Goal: Communication & Community: Participate in discussion

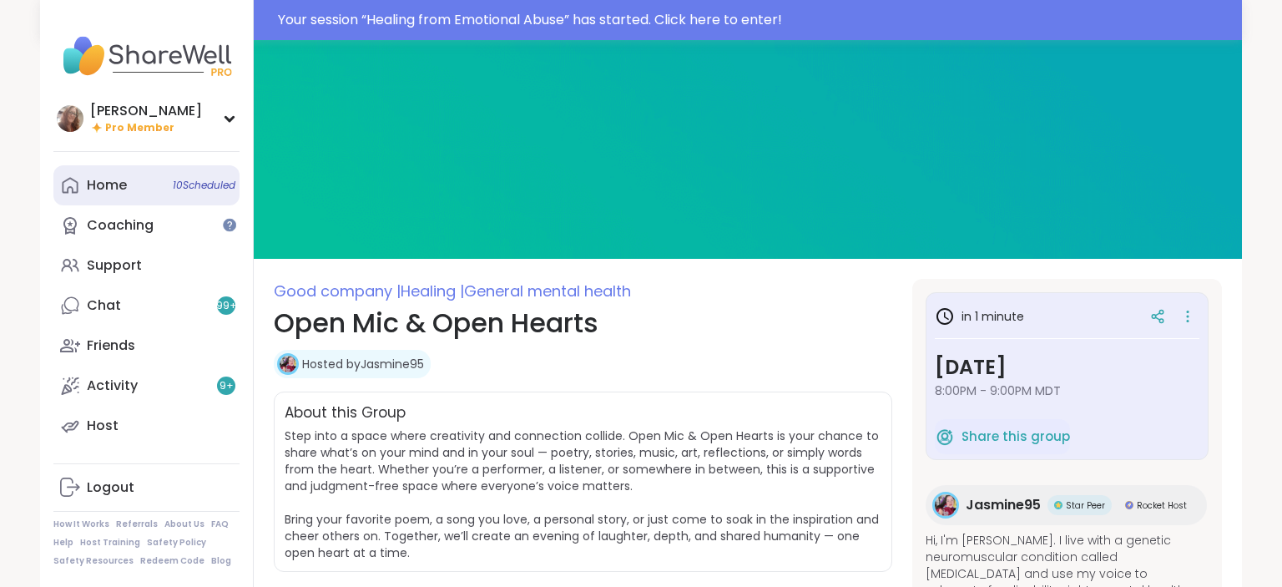
click at [143, 189] on link "Home 10 Scheduled" at bounding box center [146, 185] width 186 height 40
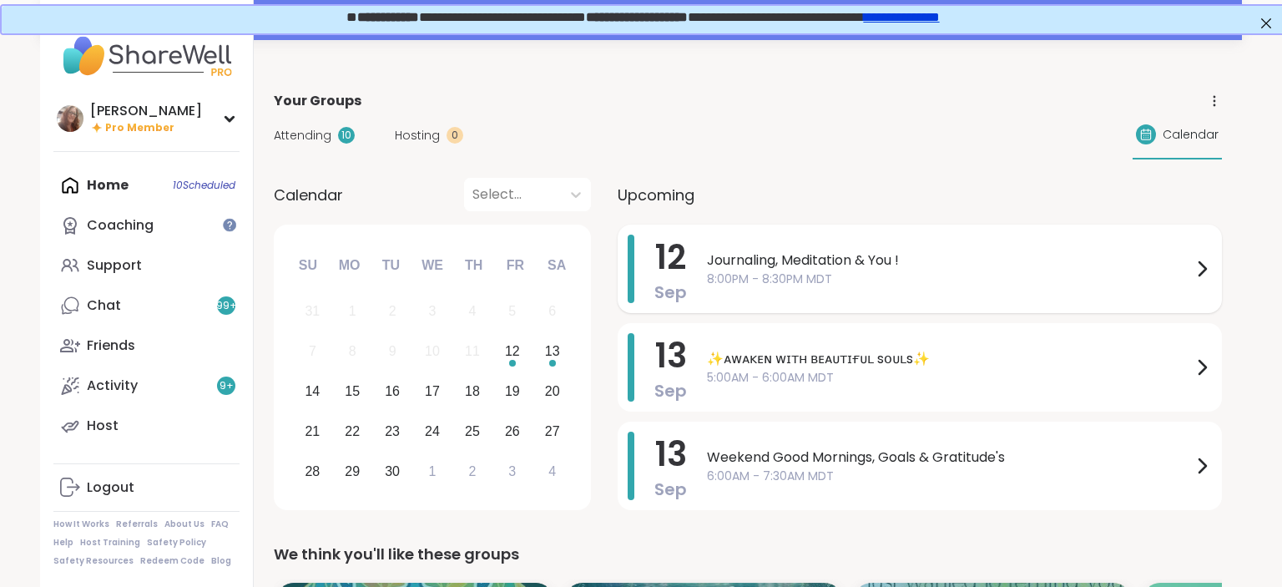
click at [776, 262] on span "Journaling, Meditation & You !" at bounding box center [949, 260] width 485 height 20
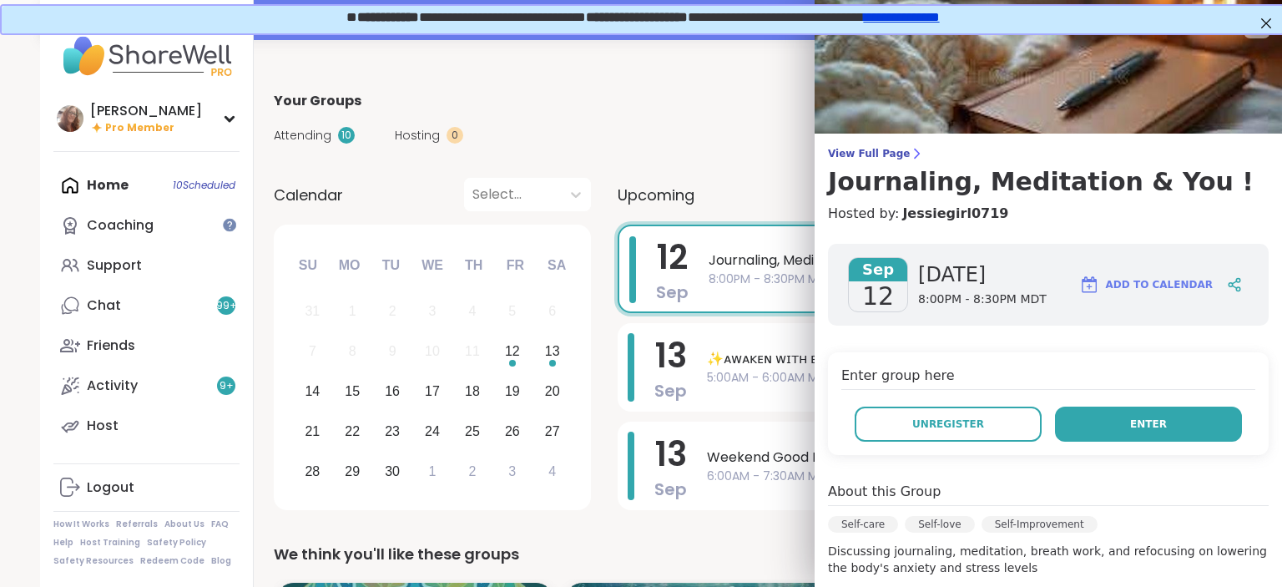
click at [1118, 414] on button "Enter" at bounding box center [1148, 423] width 187 height 35
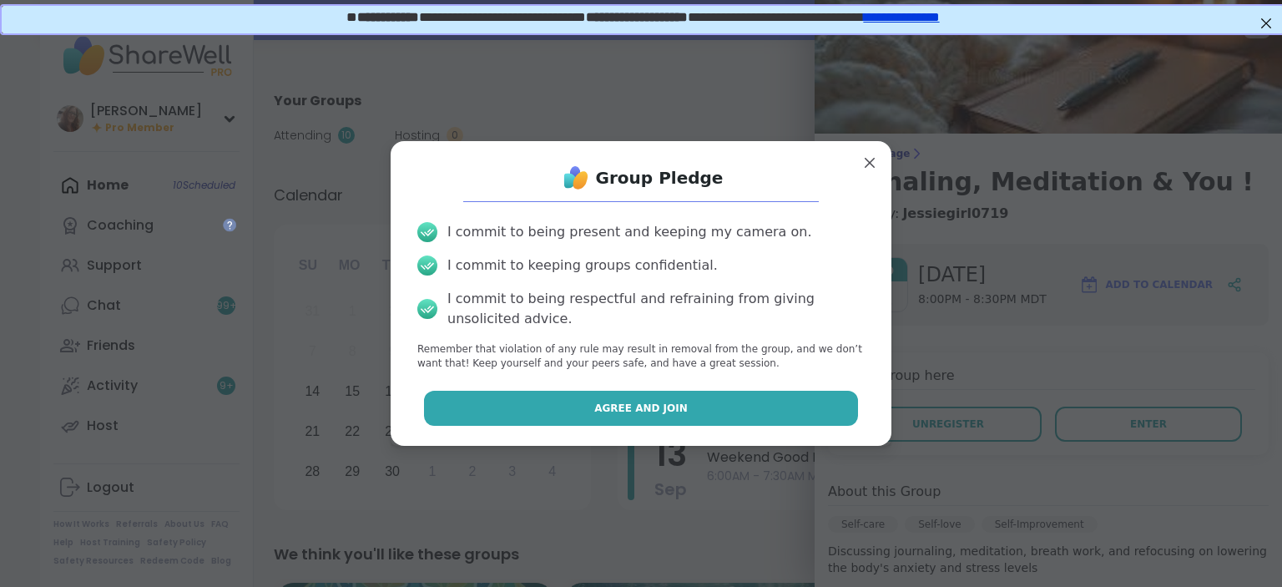
click at [783, 411] on button "Agree and Join" at bounding box center [641, 407] width 435 height 35
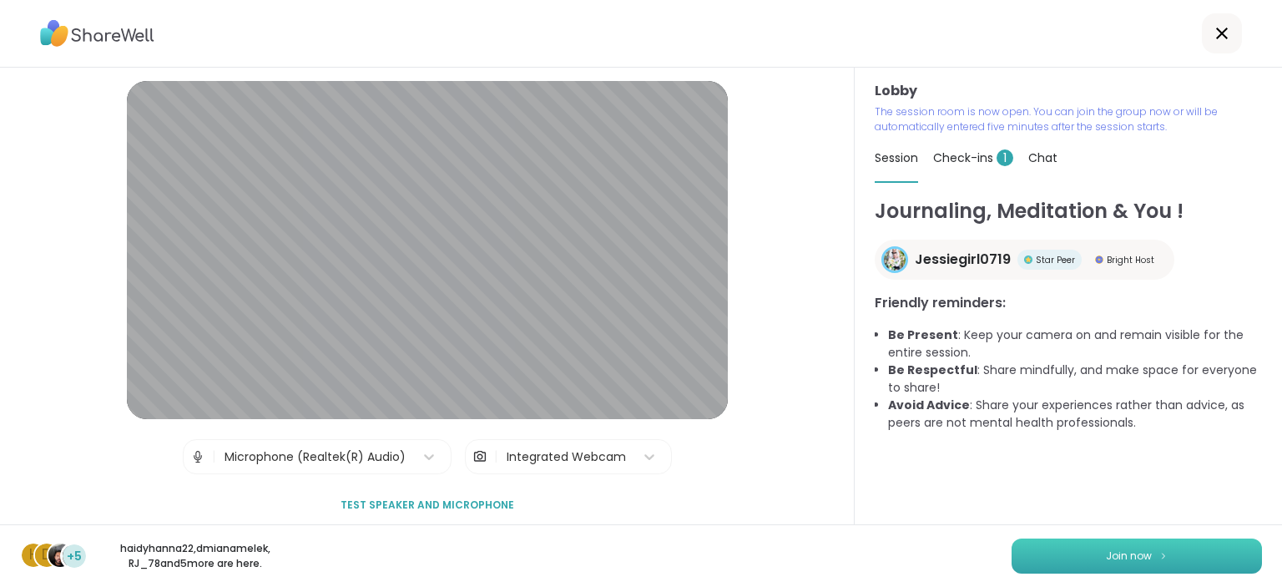
click at [1212, 542] on button "Join now" at bounding box center [1136, 555] width 250 height 35
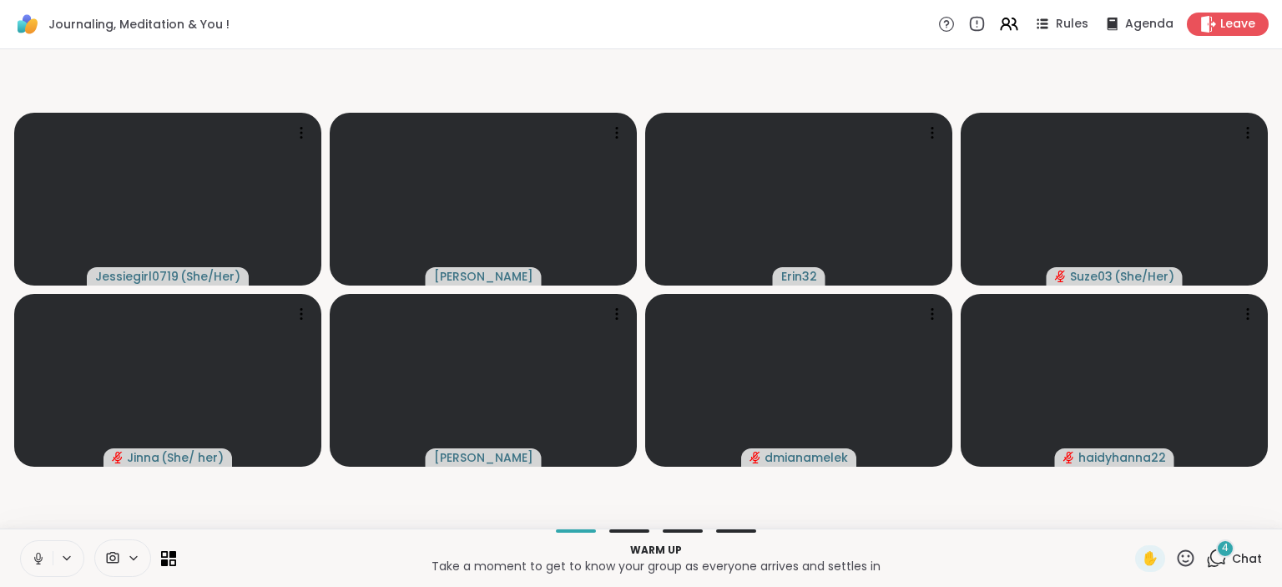
click at [1233, 556] on span "Chat" at bounding box center [1247, 558] width 30 height 17
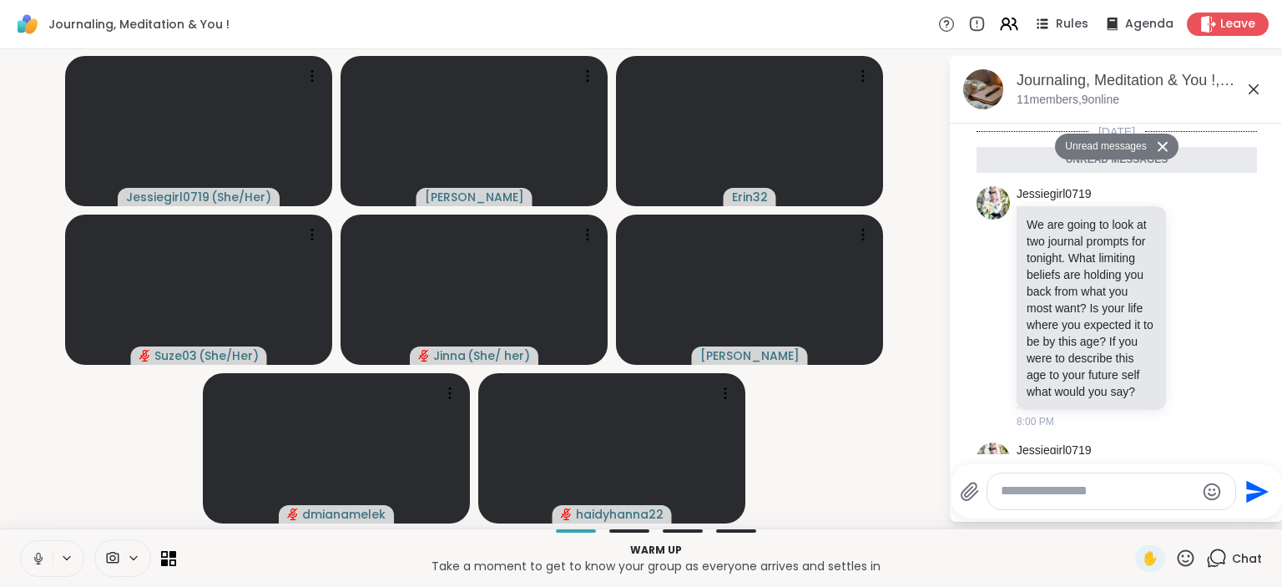
scroll to position [346, 0]
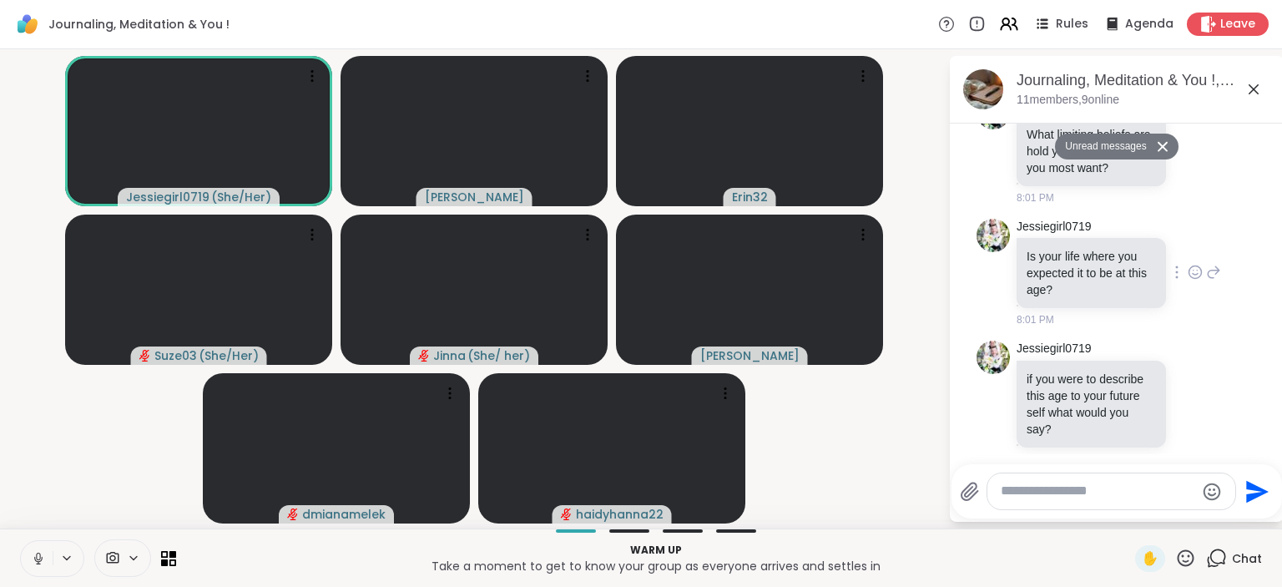
click at [1235, 225] on div "Jessiegirl0719 Is your life where you expected it to be at this age? [DEMOGRAPH…" at bounding box center [1116, 273] width 280 height 123
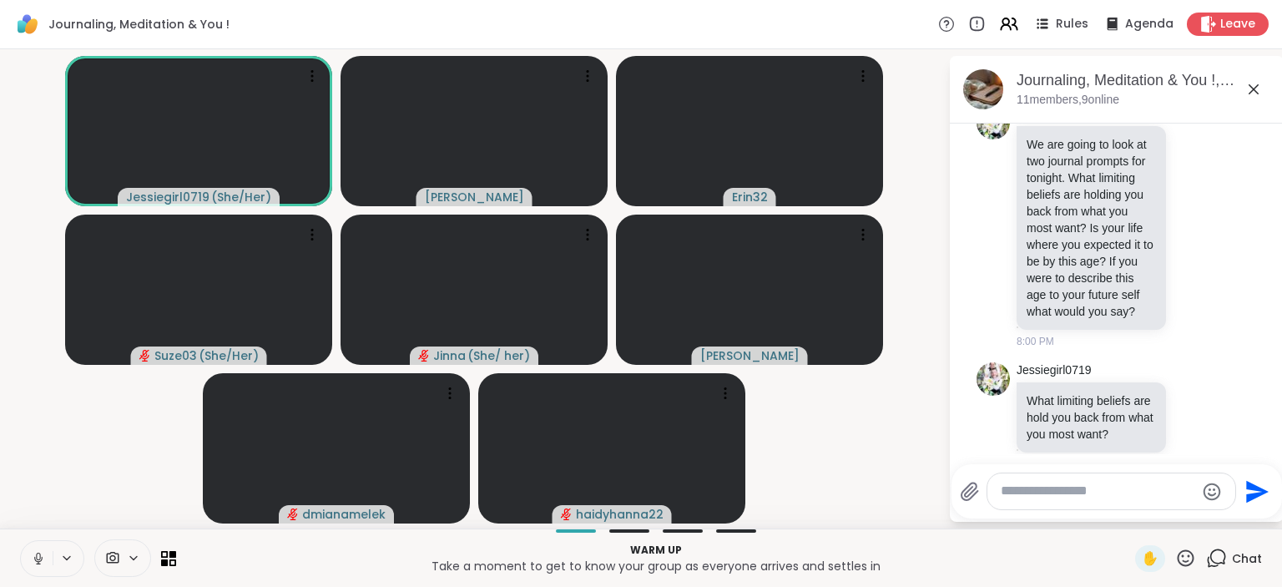
scroll to position [0, 0]
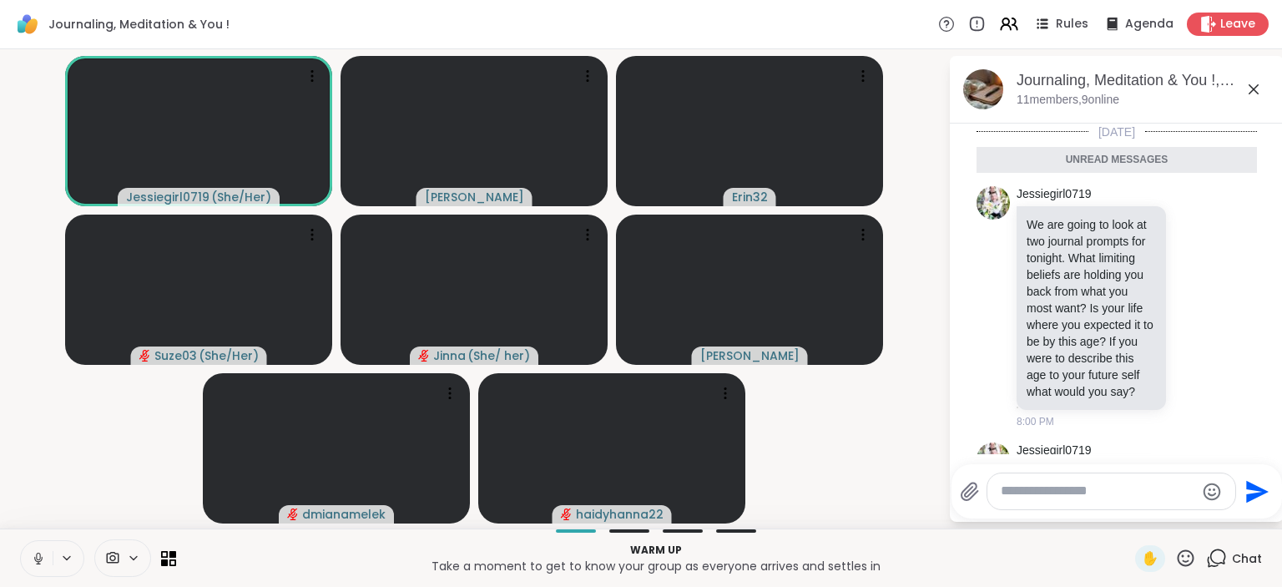
click at [36, 564] on icon at bounding box center [38, 558] width 15 height 15
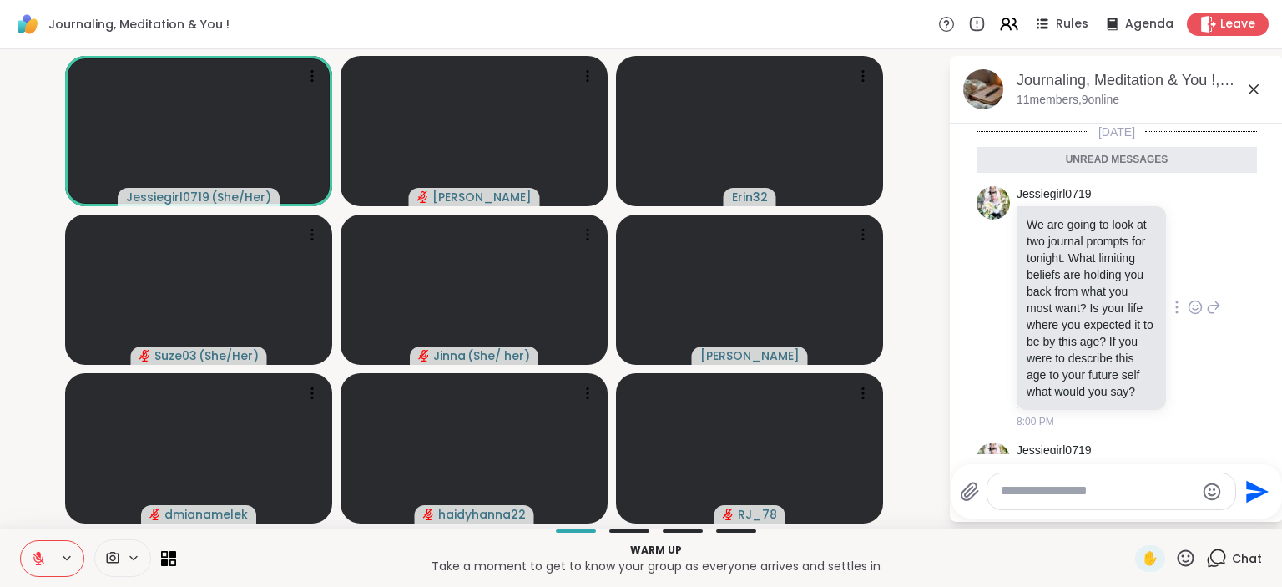
click at [1178, 407] on div "Jessiegirl0719 We are going to look at two journal prompts for tonight. What li…" at bounding box center [1118, 307] width 204 height 243
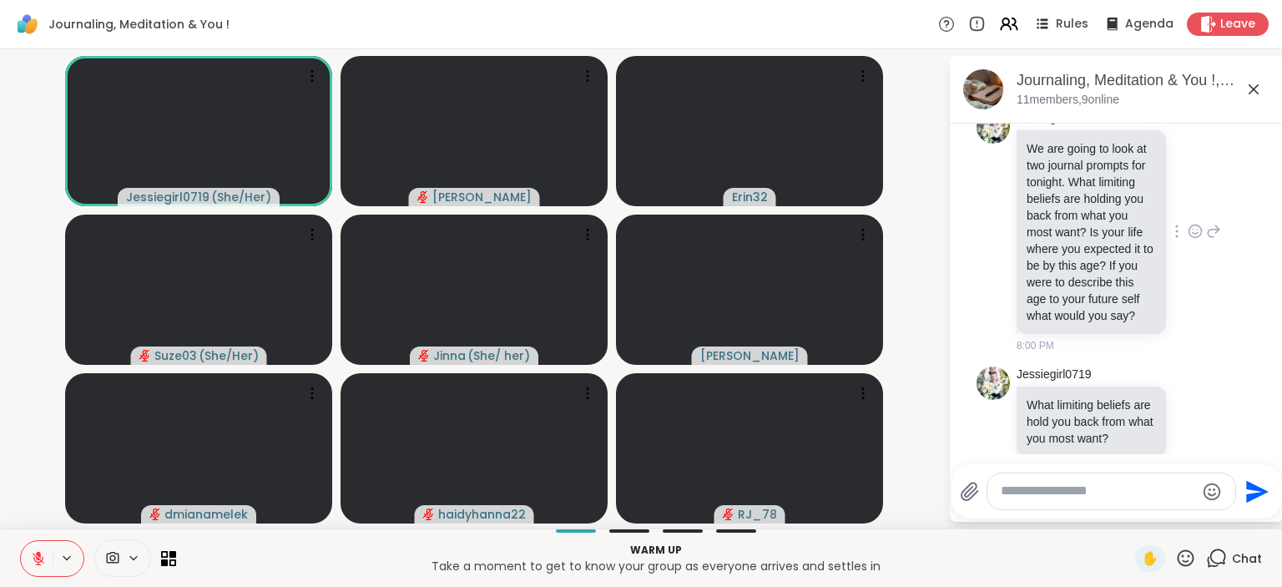
scroll to position [22, 0]
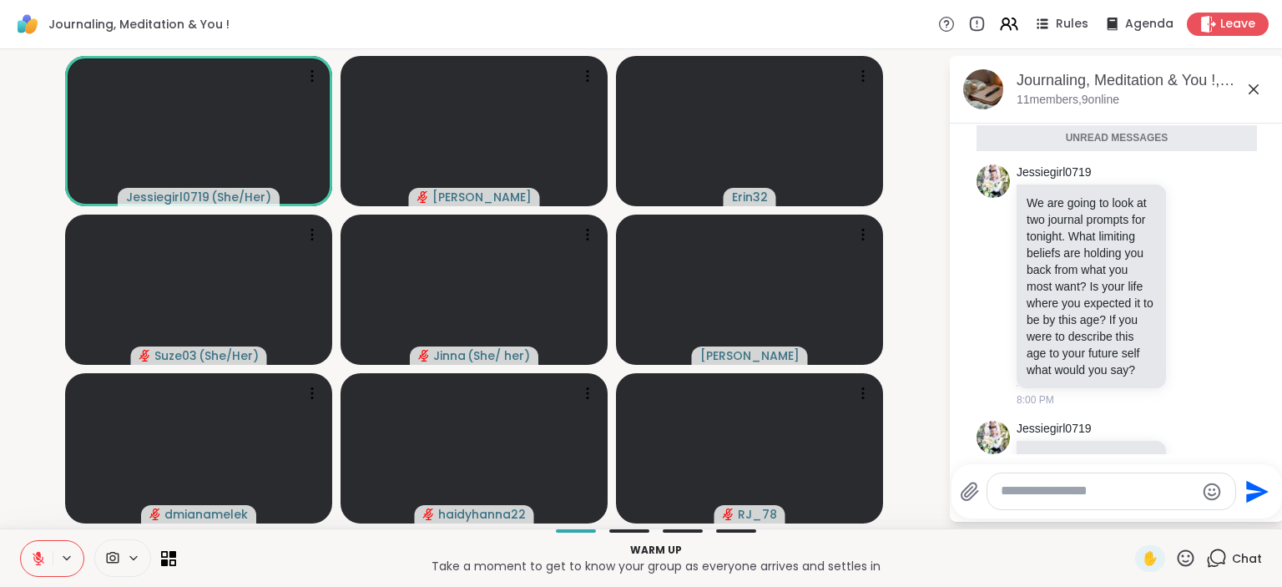
click at [39, 551] on icon at bounding box center [38, 558] width 15 height 15
click at [38, 556] on icon at bounding box center [38, 558] width 15 height 15
click at [32, 558] on icon at bounding box center [38, 558] width 15 height 15
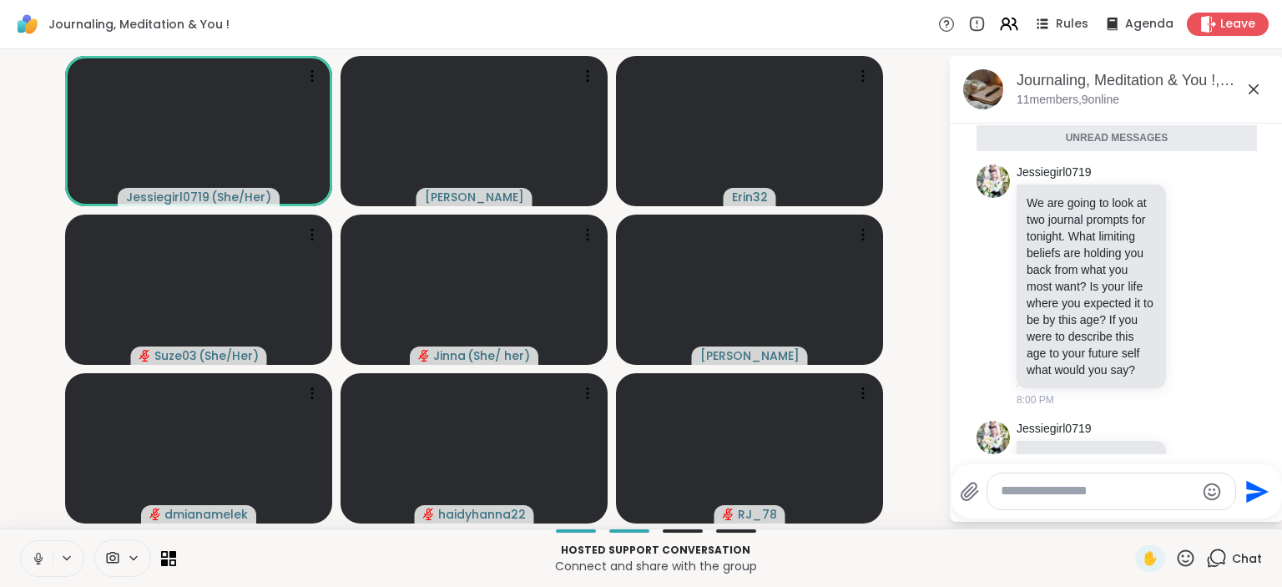
click at [1186, 554] on icon at bounding box center [1185, 557] width 21 height 21
click at [1246, 511] on span "🎉" at bounding box center [1246, 514] width 17 height 20
click at [1189, 559] on icon at bounding box center [1185, 557] width 21 height 21
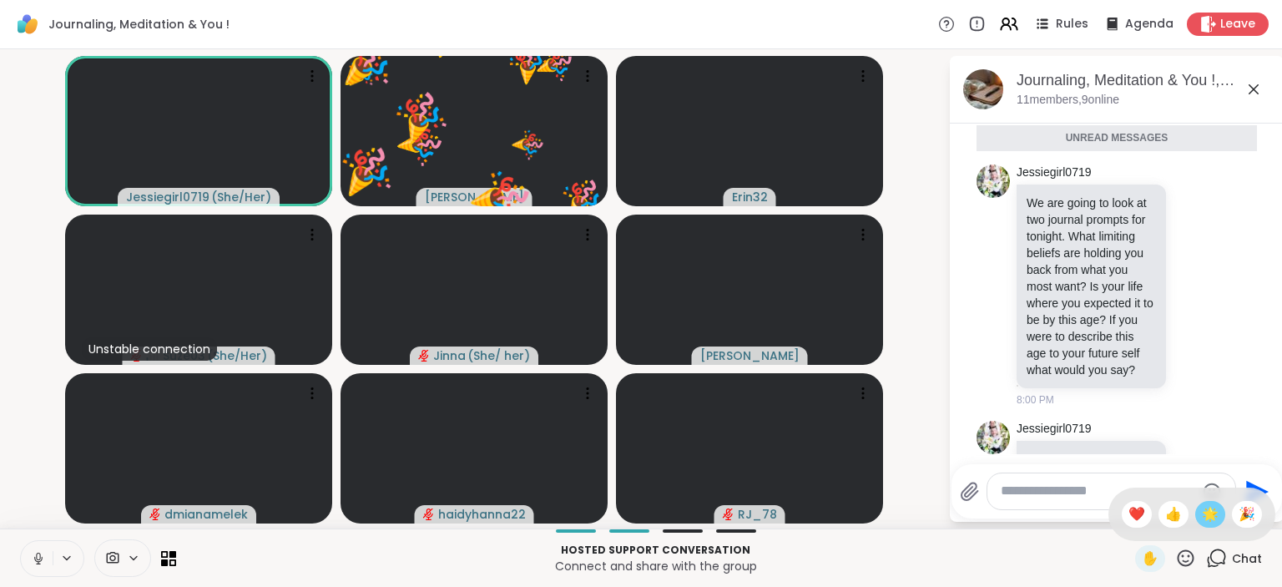
click at [1210, 519] on span "🌟" at bounding box center [1209, 514] width 17 height 20
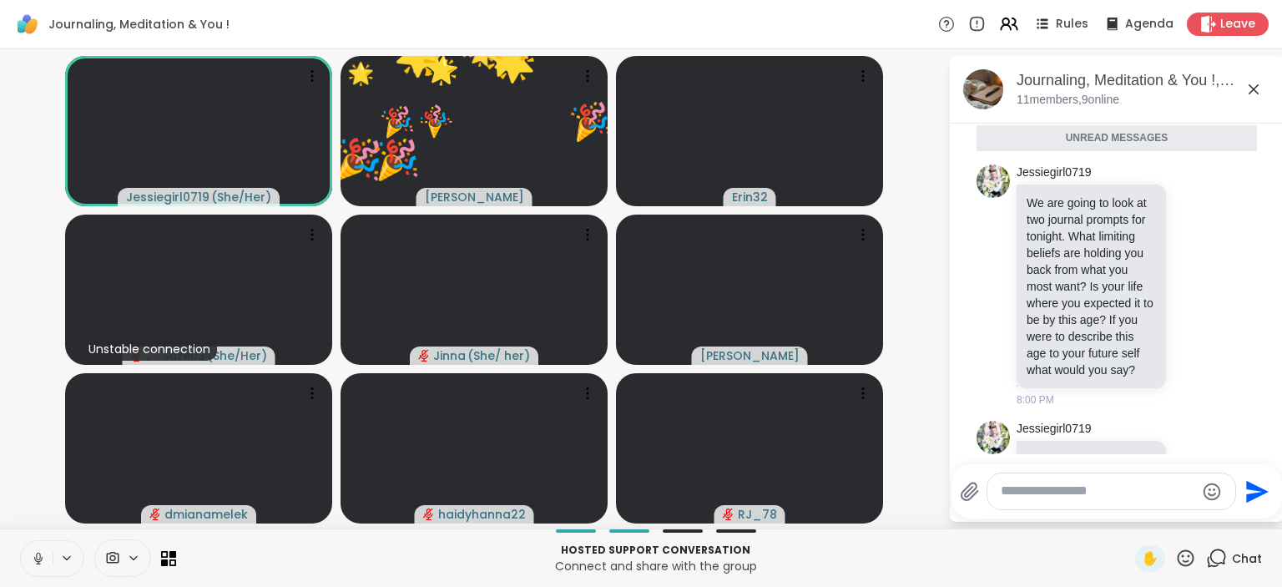
click at [1184, 555] on icon at bounding box center [1185, 557] width 21 height 21
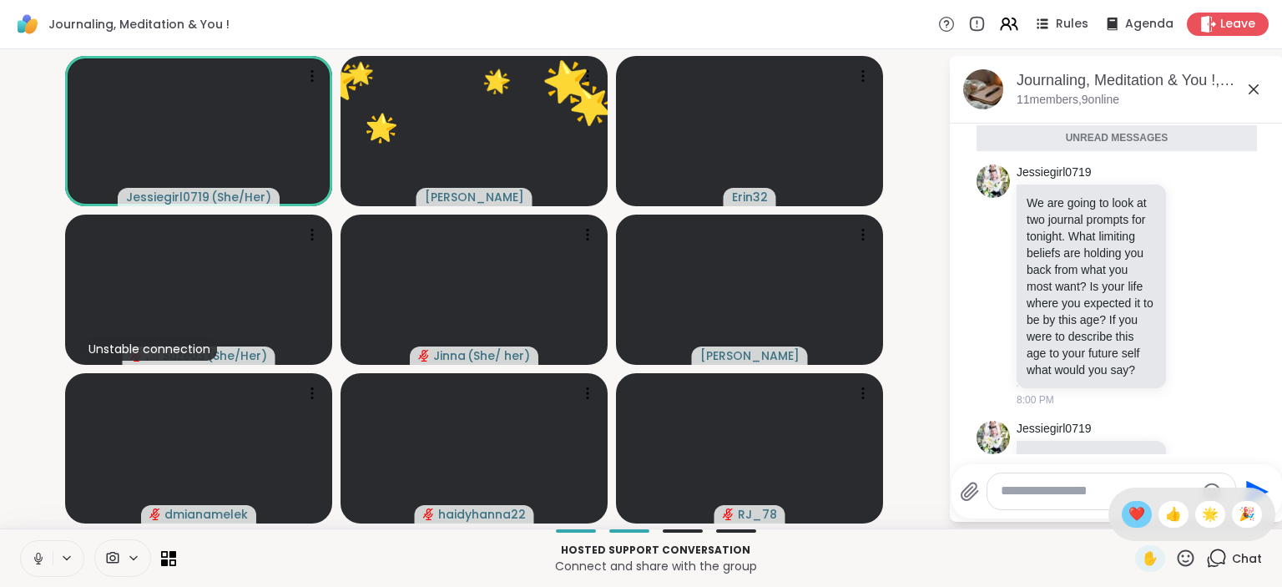
click at [1128, 509] on span "❤️" at bounding box center [1136, 514] width 17 height 20
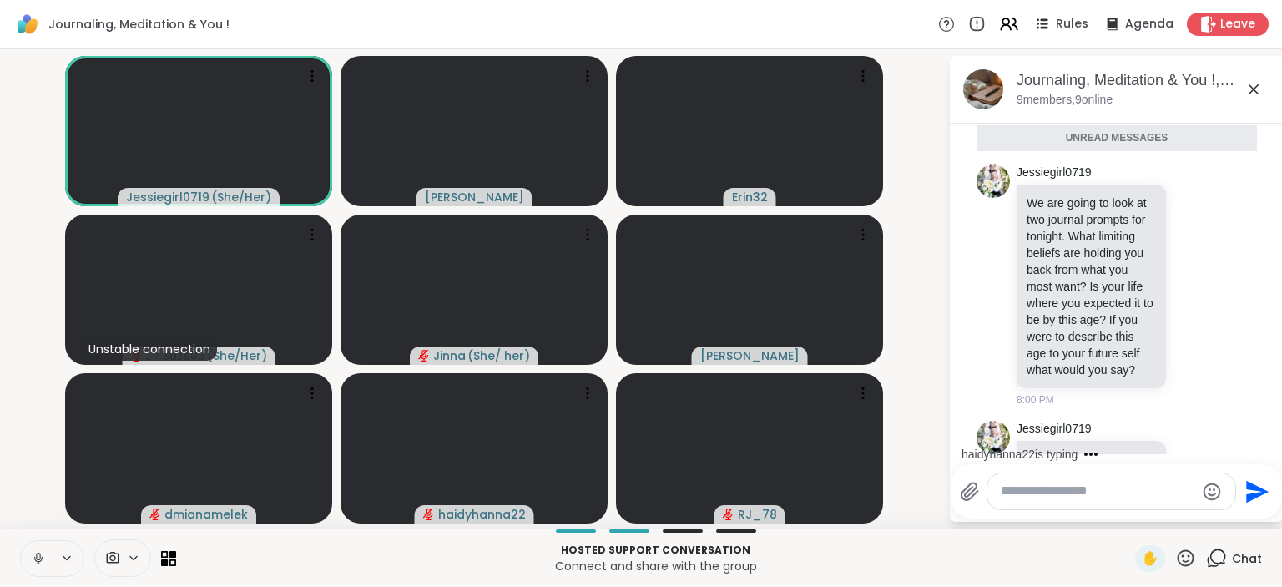
click at [35, 556] on icon at bounding box center [38, 558] width 15 height 15
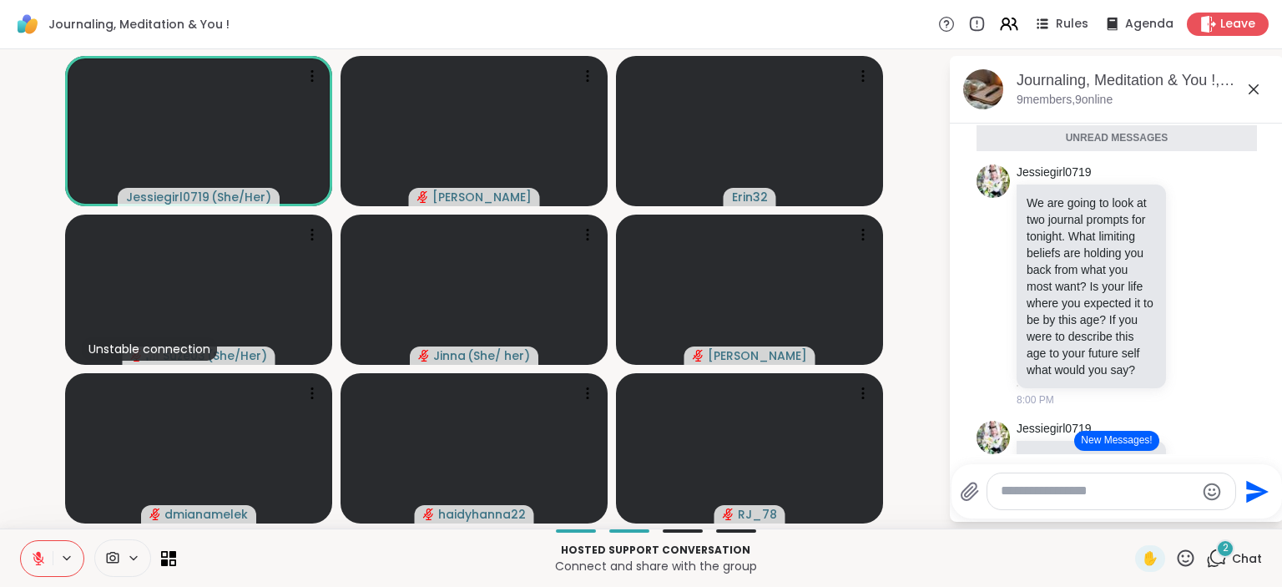
click at [35, 556] on icon at bounding box center [39, 558] width 12 height 12
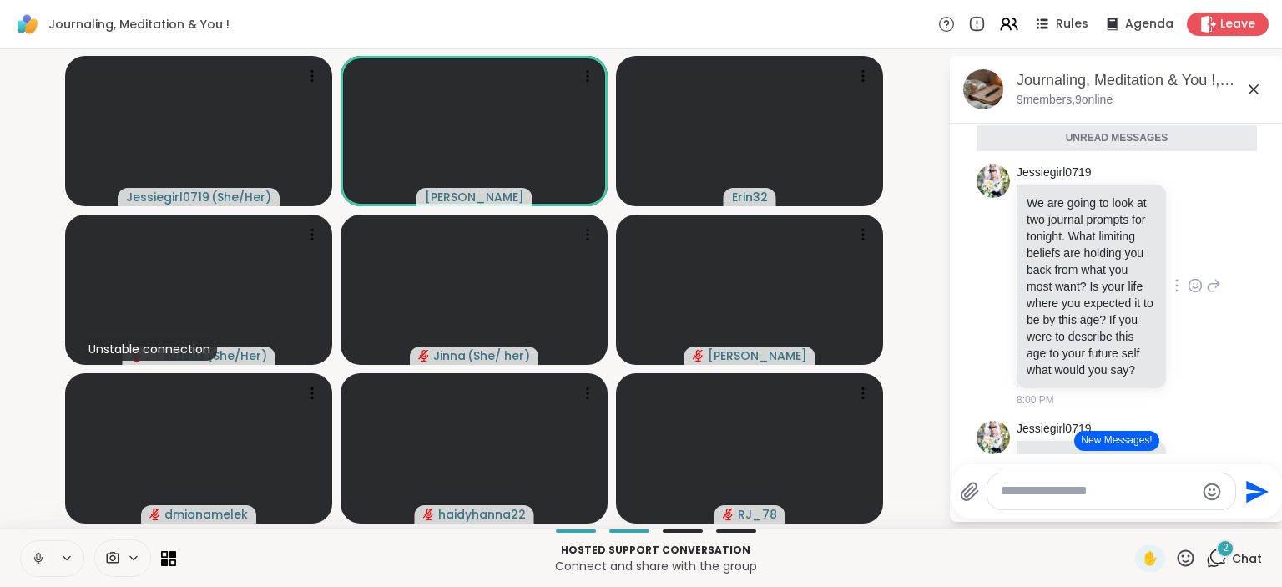
click at [1252, 381] on div "Jessiegirl0719 We are going to look at two journal prompts for tonight. What li…" at bounding box center [1116, 286] width 280 height 256
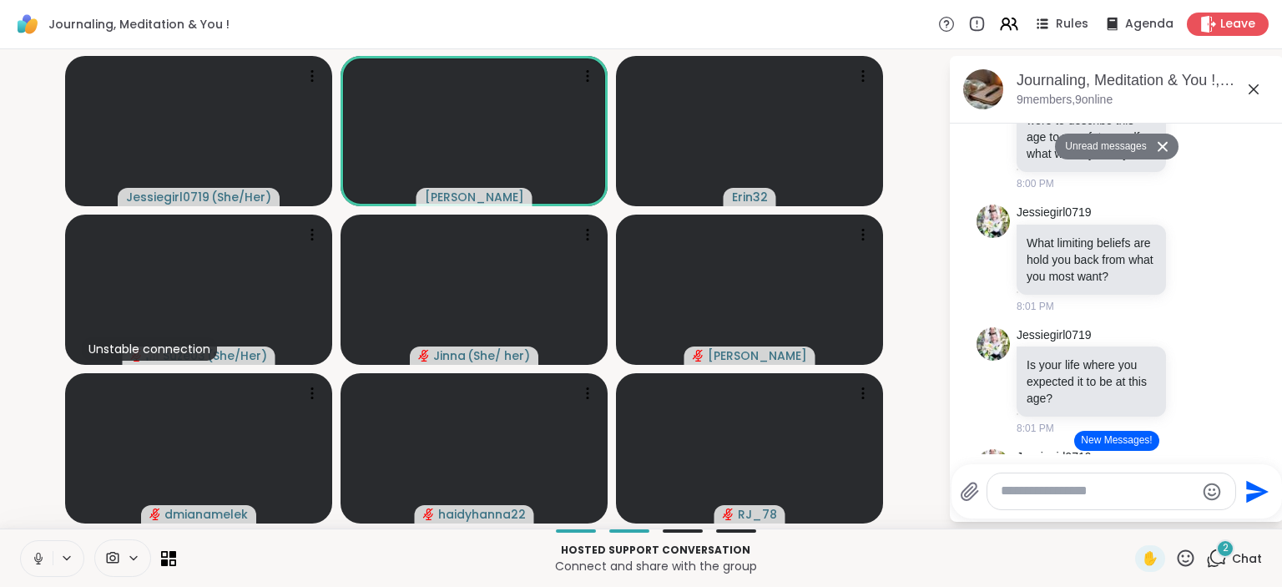
scroll to position [292, 0]
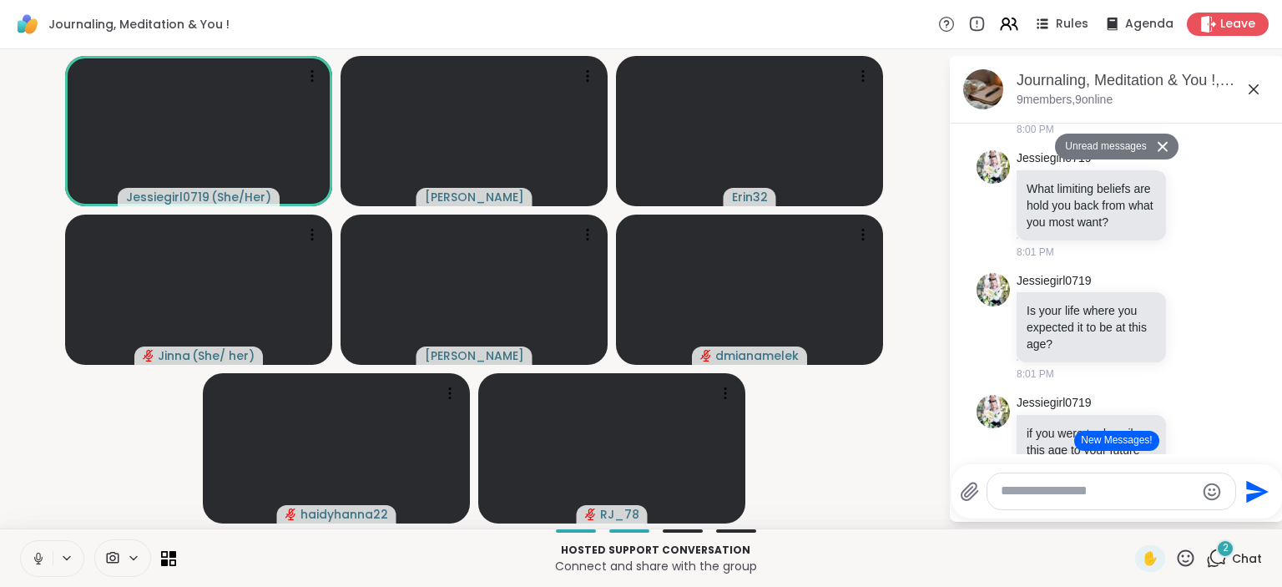
click at [36, 553] on icon at bounding box center [38, 558] width 15 height 15
click at [36, 553] on icon at bounding box center [38, 554] width 5 height 7
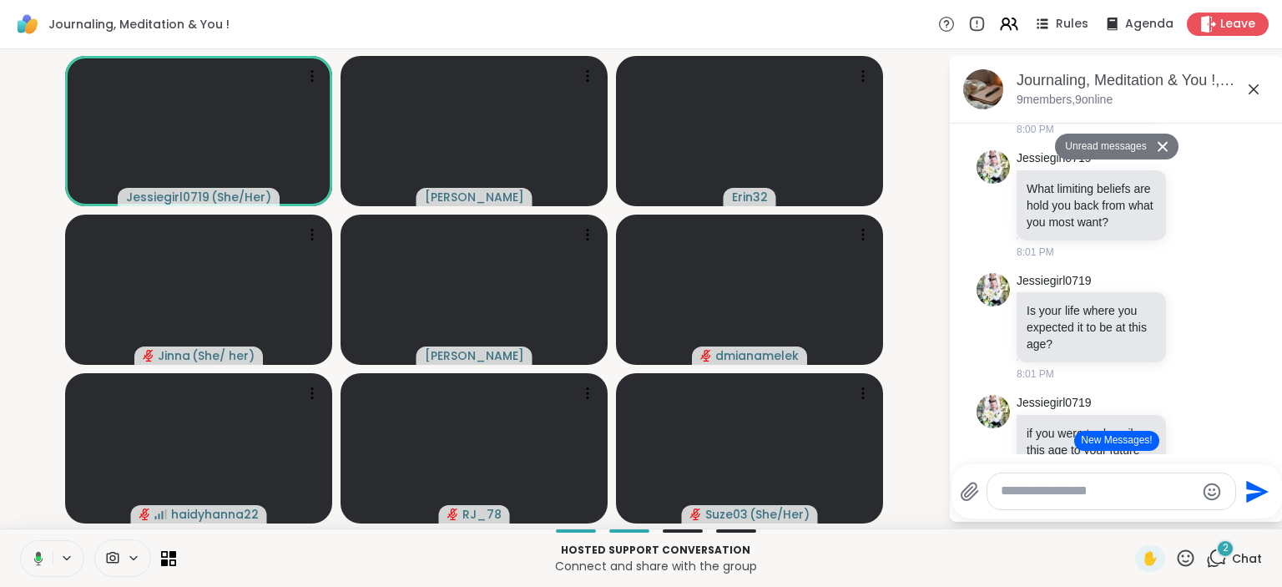
click at [32, 552] on icon at bounding box center [35, 558] width 15 height 15
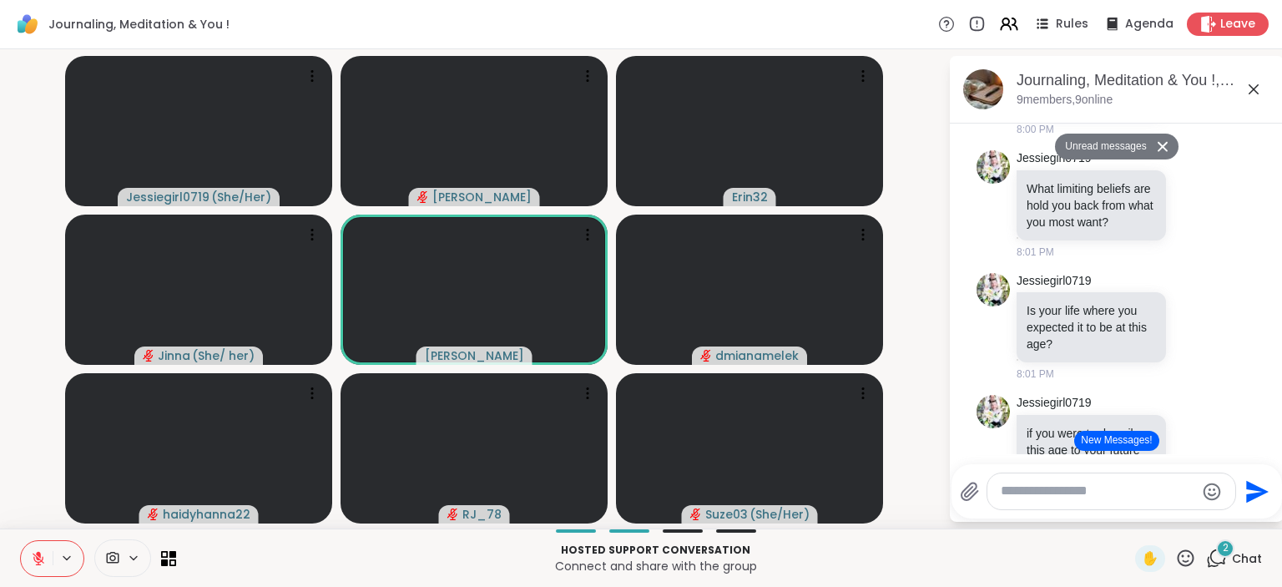
click at [1186, 554] on icon at bounding box center [1185, 557] width 21 height 21
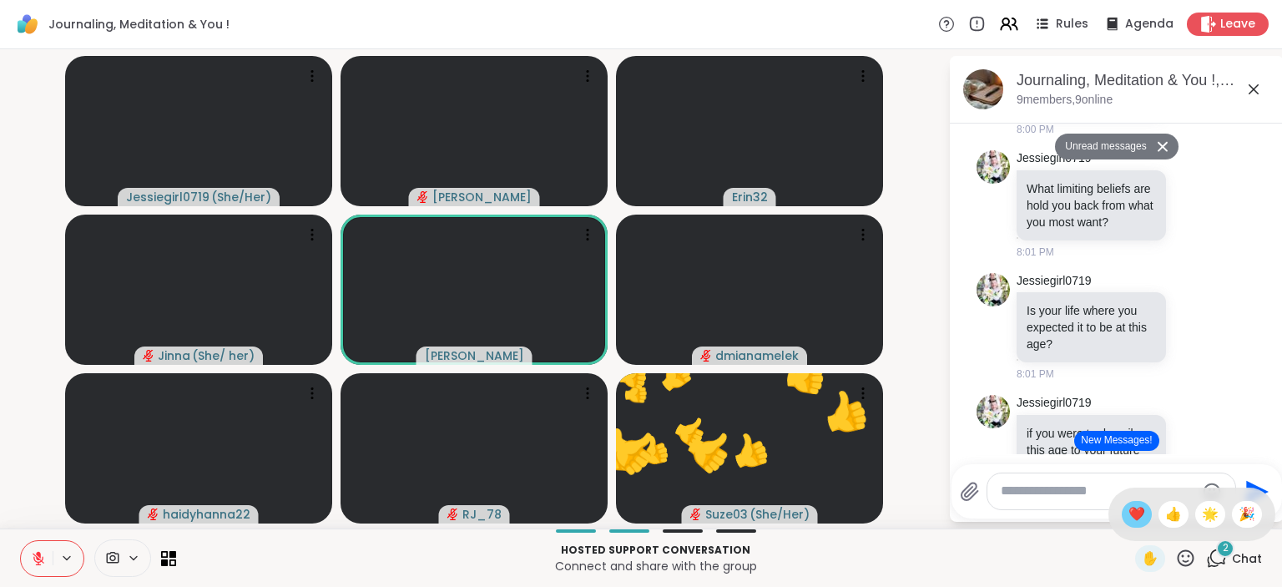
click at [1131, 509] on span "❤️" at bounding box center [1136, 514] width 17 height 20
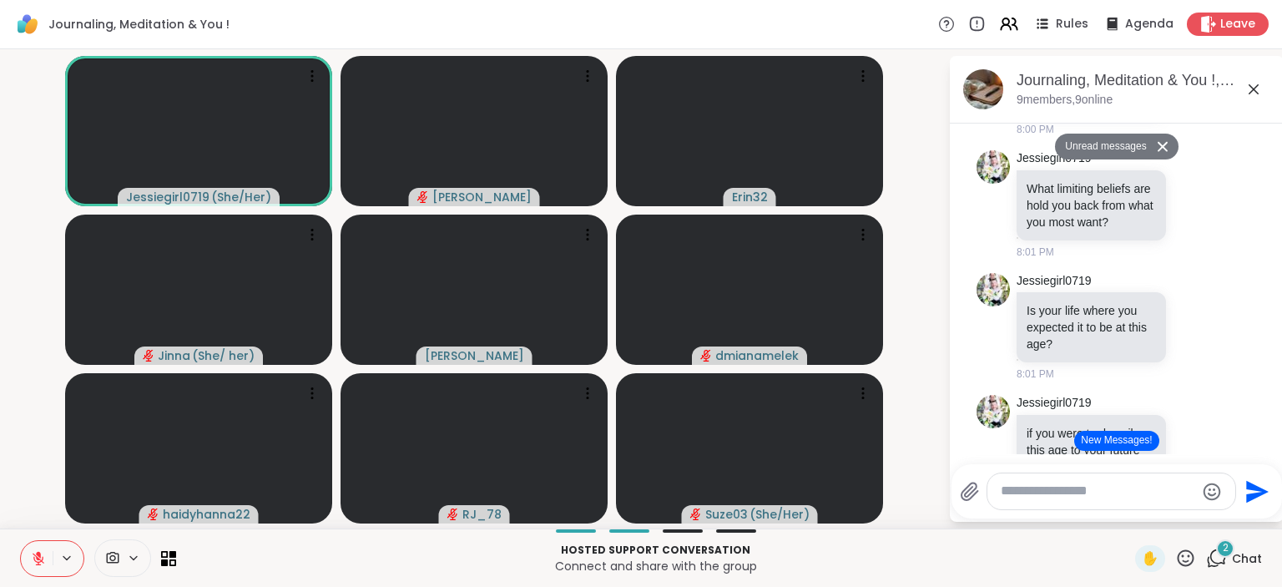
click at [1191, 553] on icon at bounding box center [1185, 557] width 17 height 17
click at [1165, 517] on span "👍" at bounding box center [1173, 514] width 17 height 20
click at [1188, 555] on icon at bounding box center [1185, 557] width 21 height 21
click at [1128, 509] on span "❤️" at bounding box center [1136, 514] width 17 height 20
click at [1081, 496] on textarea "Type your message" at bounding box center [1097, 491] width 194 height 18
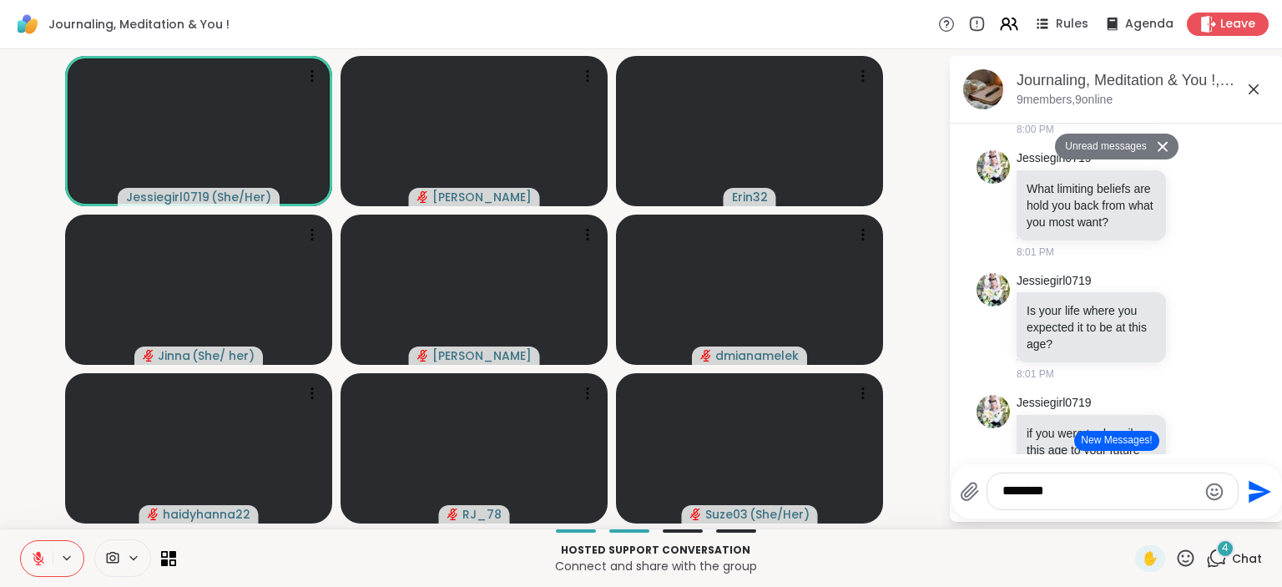
type textarea "*********"
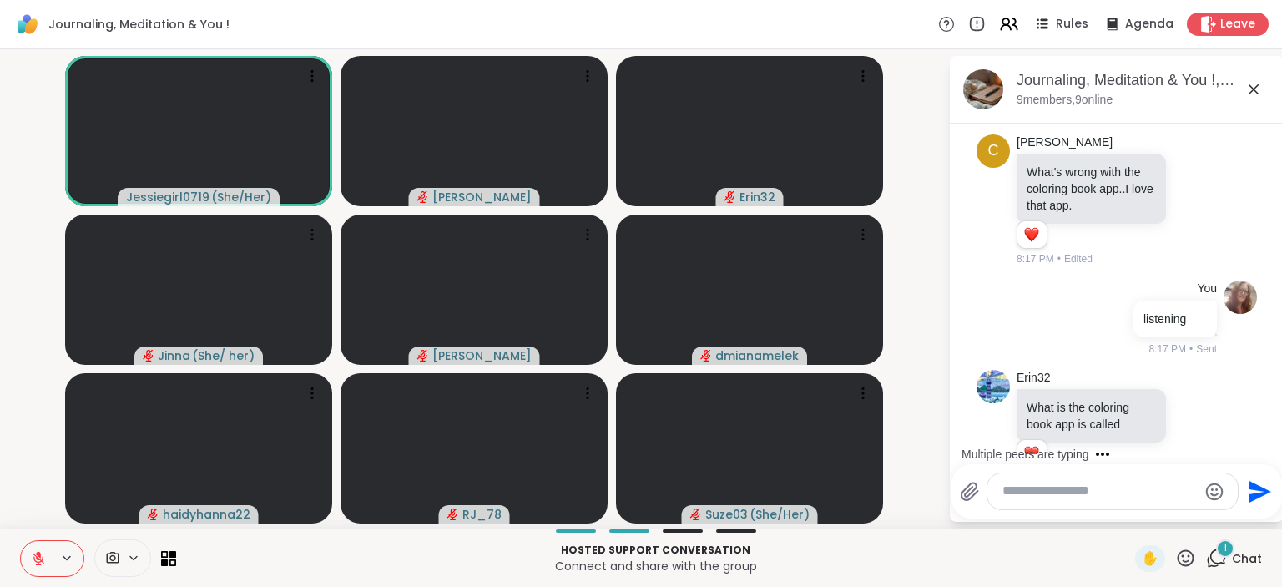
scroll to position [1346, 0]
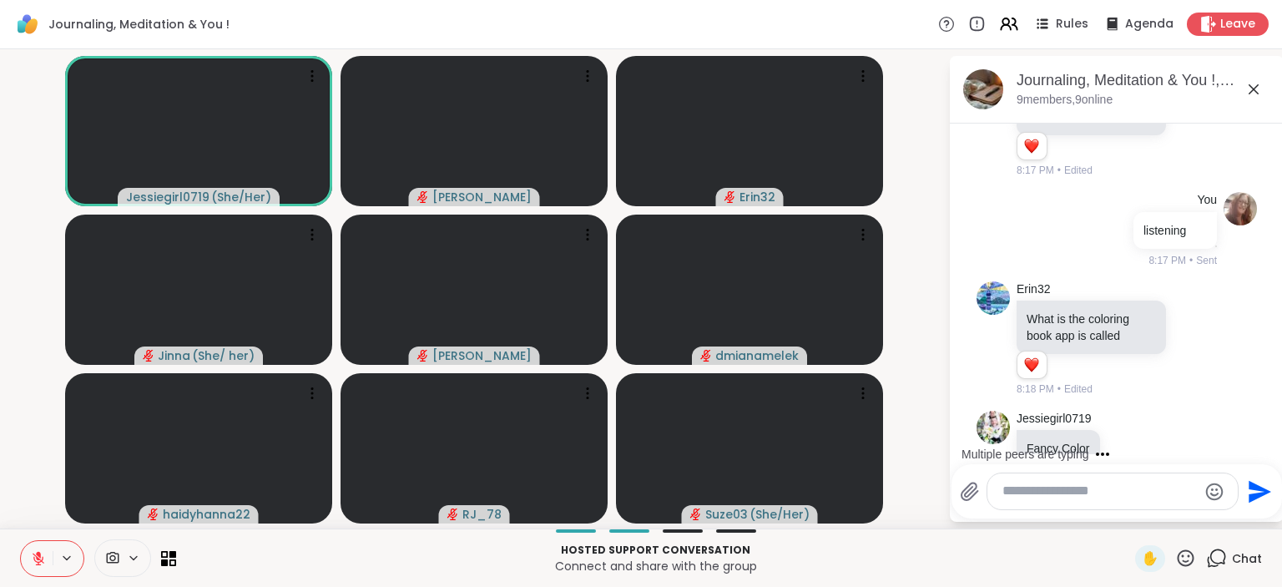
click at [33, 557] on icon at bounding box center [38, 558] width 15 height 15
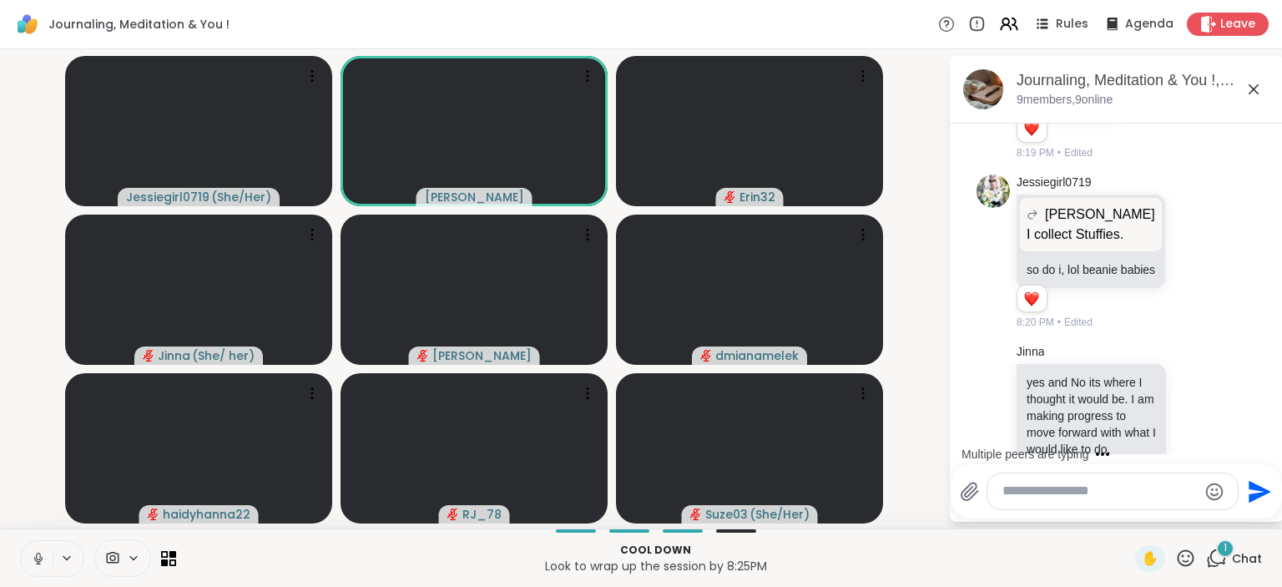
scroll to position [2131, 0]
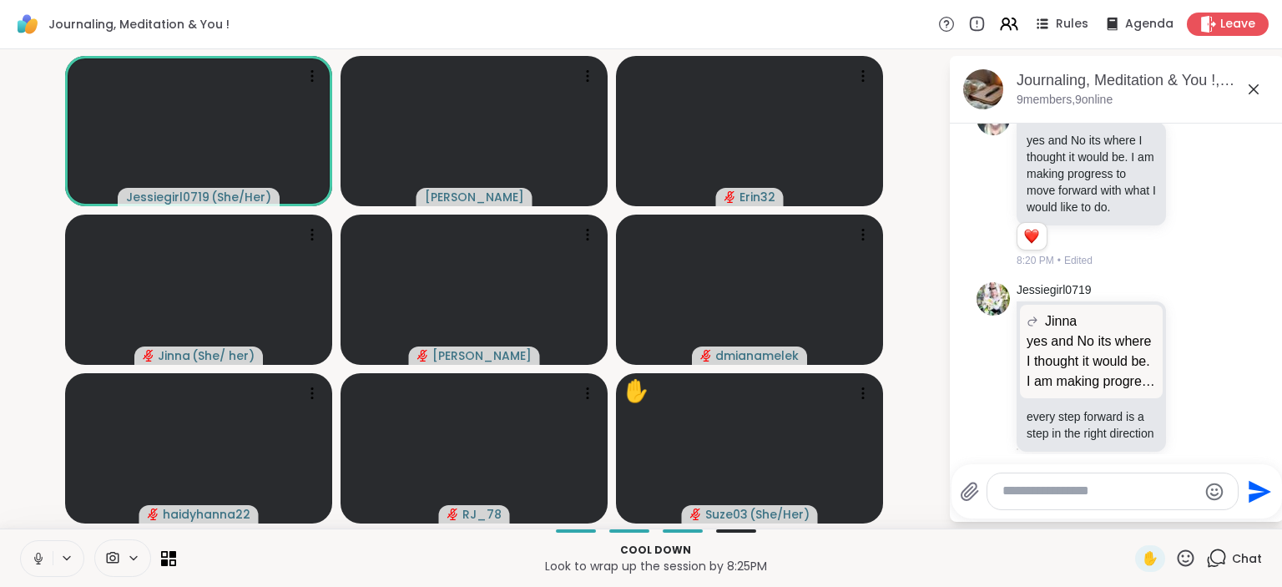
click at [33, 552] on icon at bounding box center [38, 558] width 15 height 15
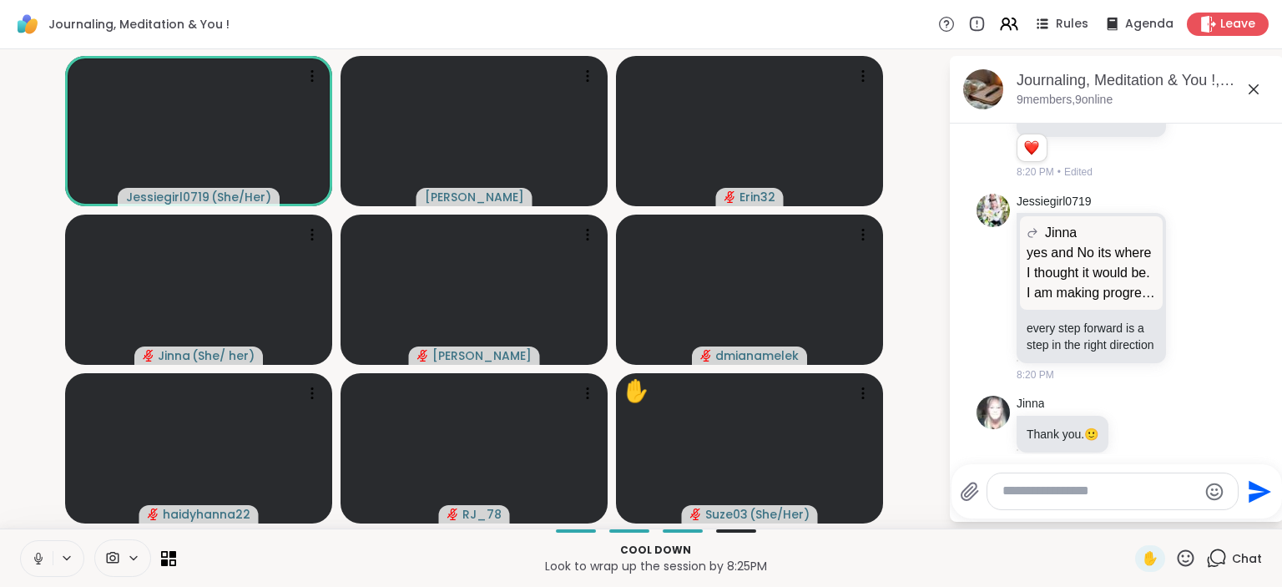
click at [36, 553] on icon at bounding box center [38, 558] width 15 height 15
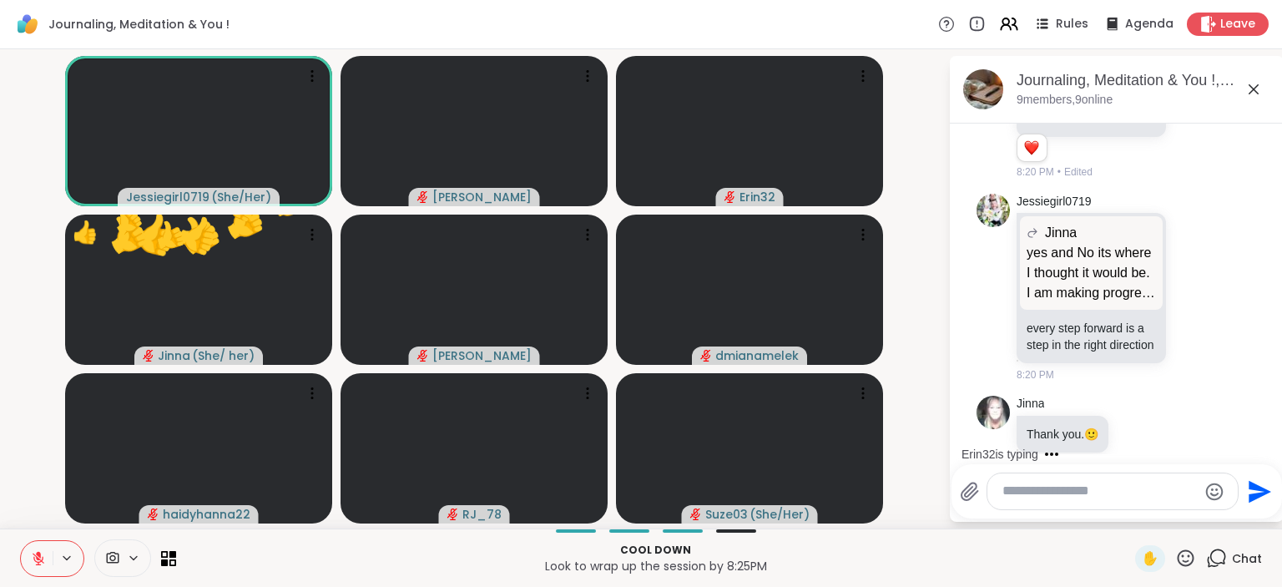
click at [1186, 554] on icon at bounding box center [1185, 557] width 21 height 21
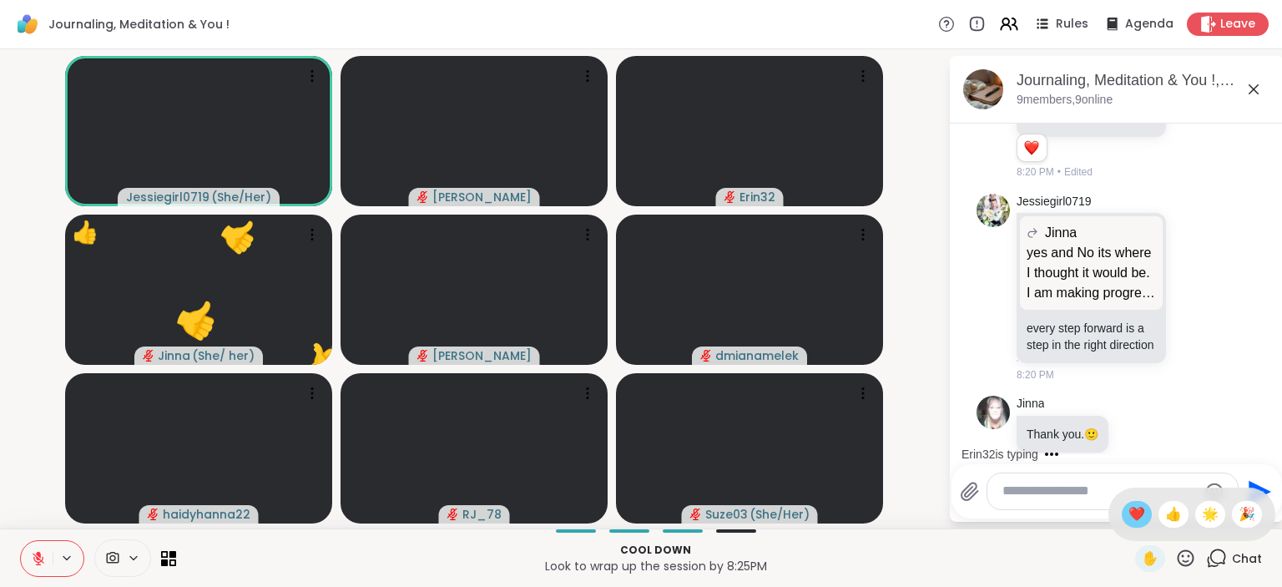
click at [1128, 516] on span "❤️" at bounding box center [1136, 514] width 17 height 20
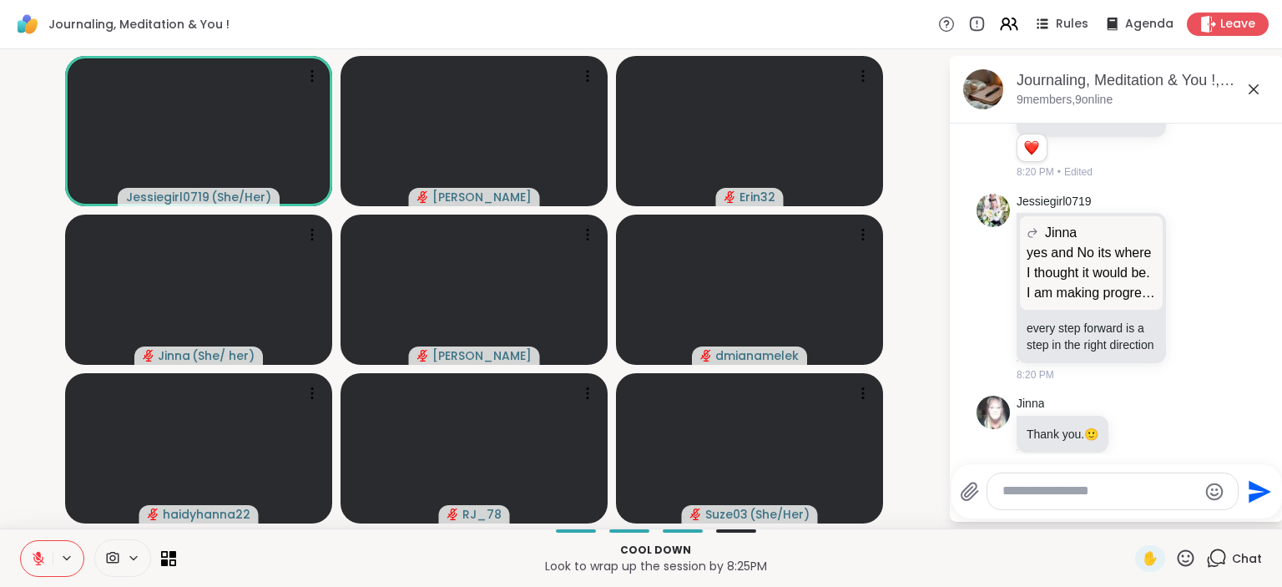
scroll to position [2325, 0]
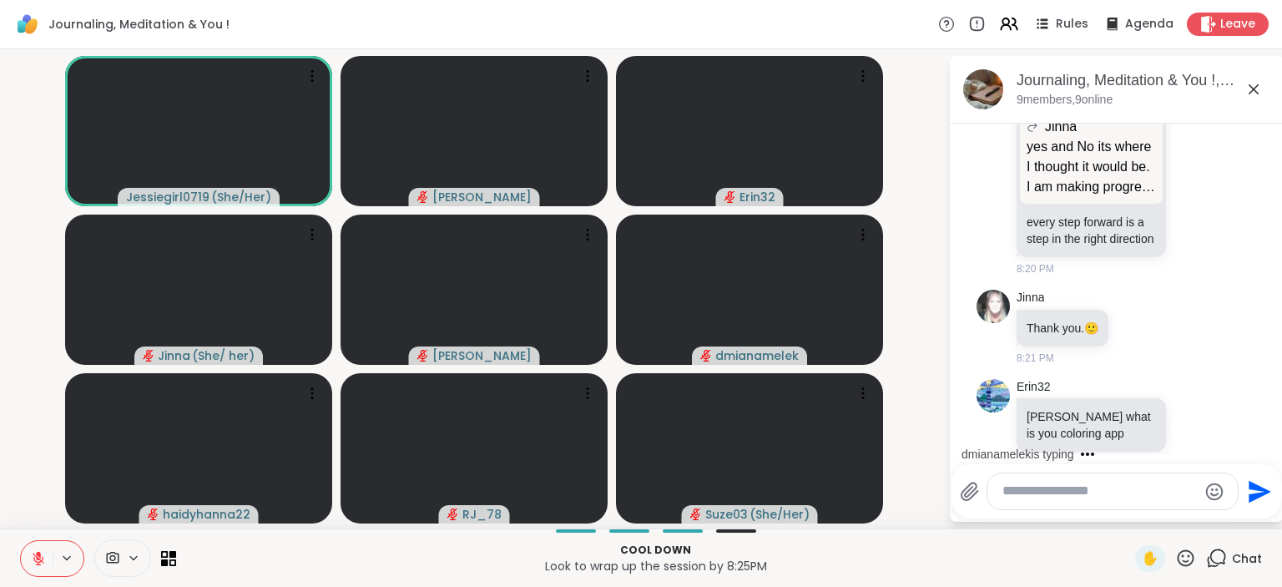
click at [33, 552] on icon at bounding box center [38, 558] width 15 height 15
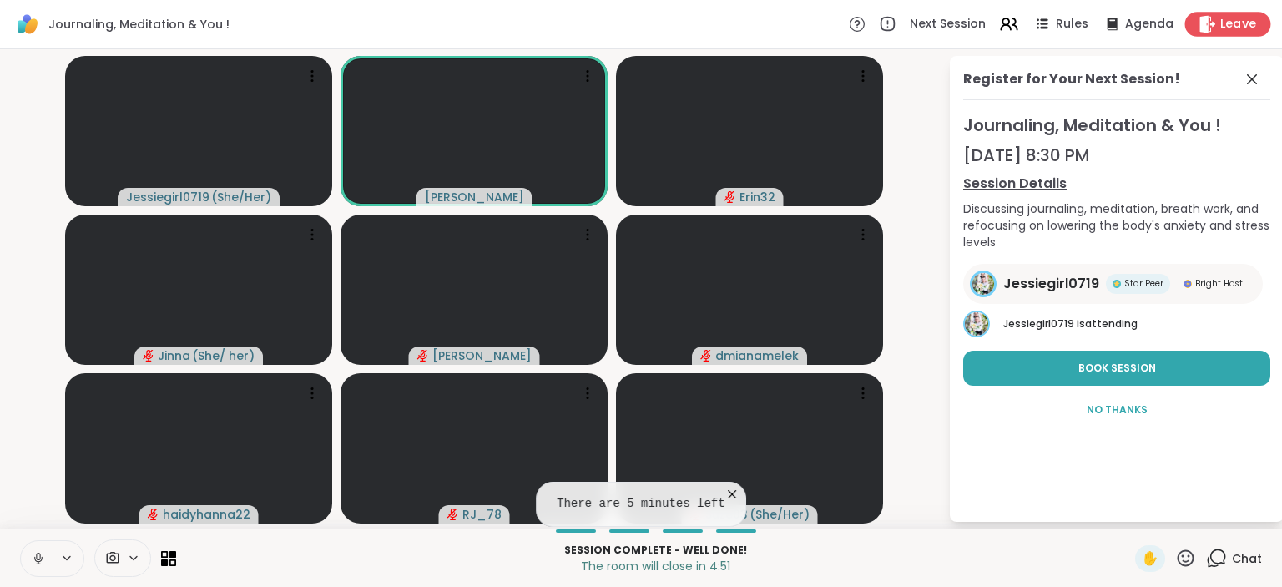
click at [1233, 25] on span "Leave" at bounding box center [1238, 25] width 37 height 18
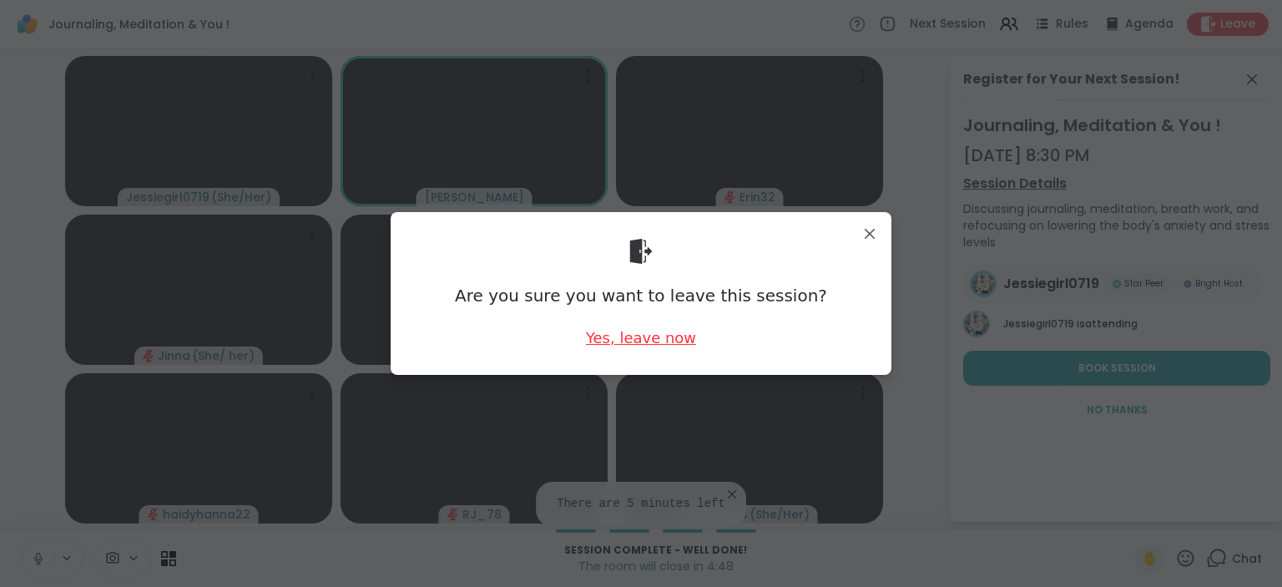
click at [649, 338] on div "Yes, leave now" at bounding box center [641, 337] width 110 height 21
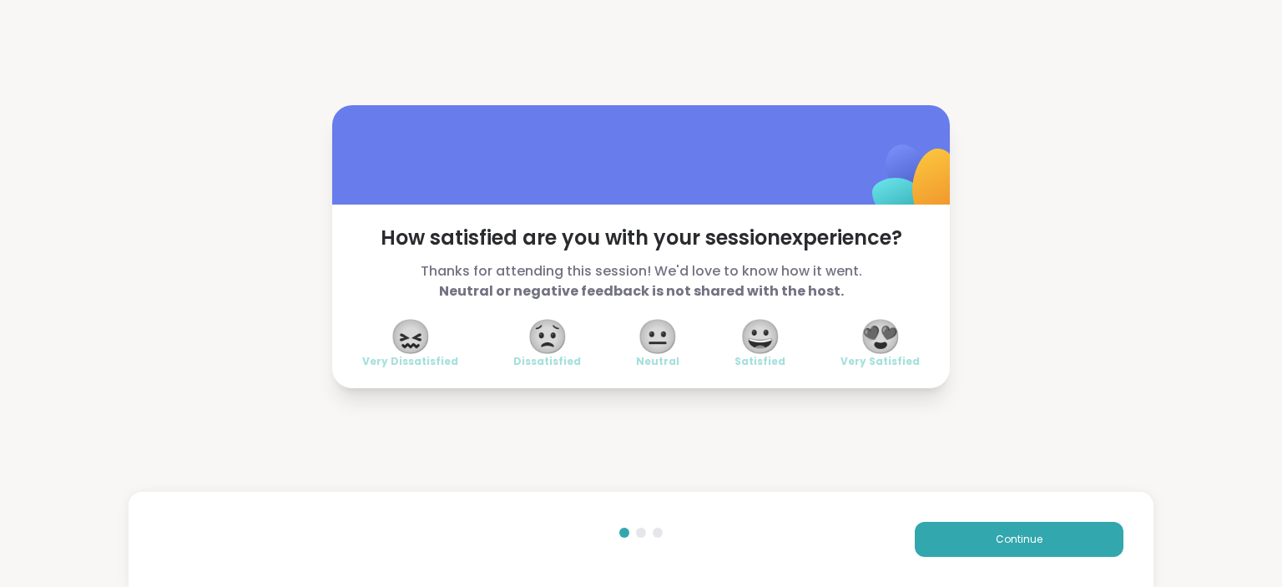
click at [885, 325] on span "😍" at bounding box center [880, 336] width 42 height 30
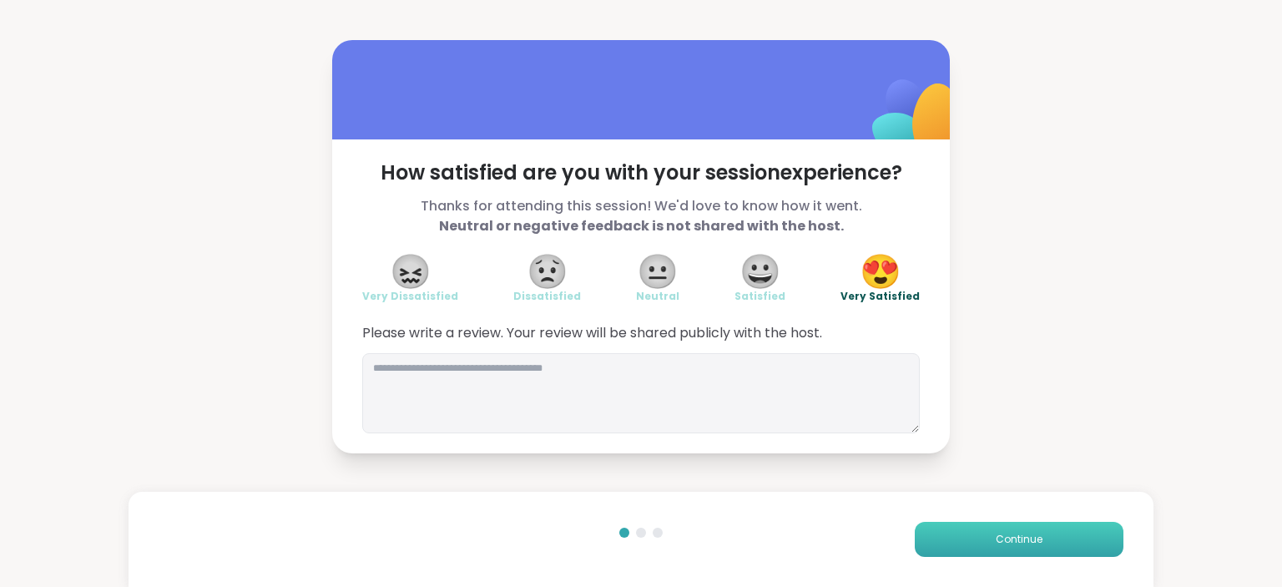
click at [991, 533] on button "Continue" at bounding box center [1018, 538] width 209 height 35
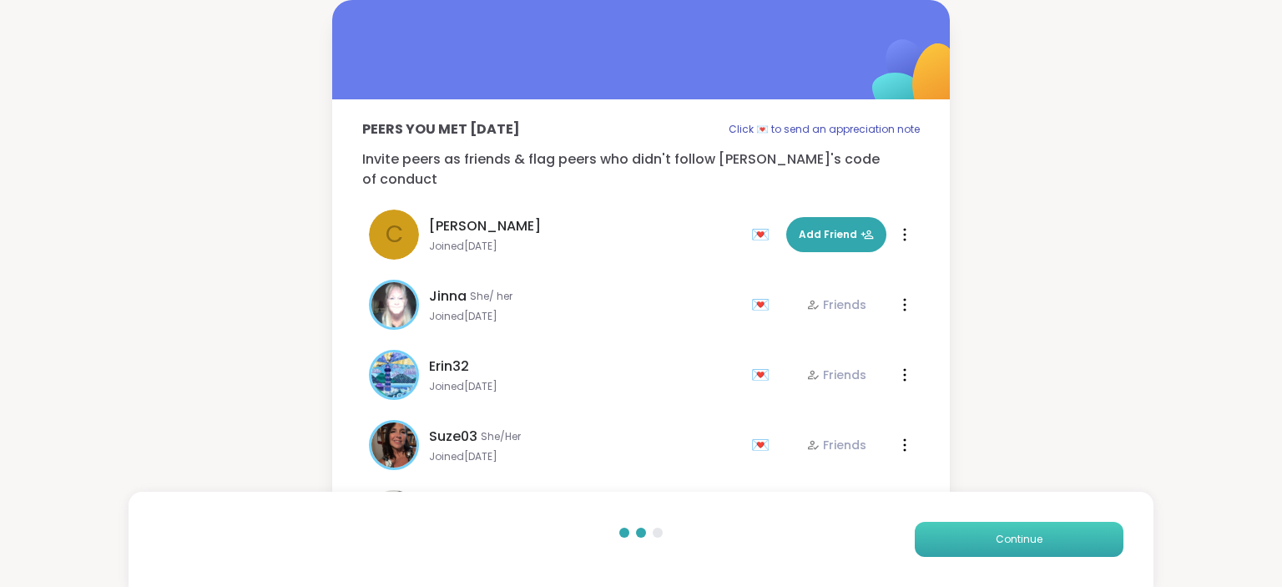
click at [991, 533] on button "Continue" at bounding box center [1018, 538] width 209 height 35
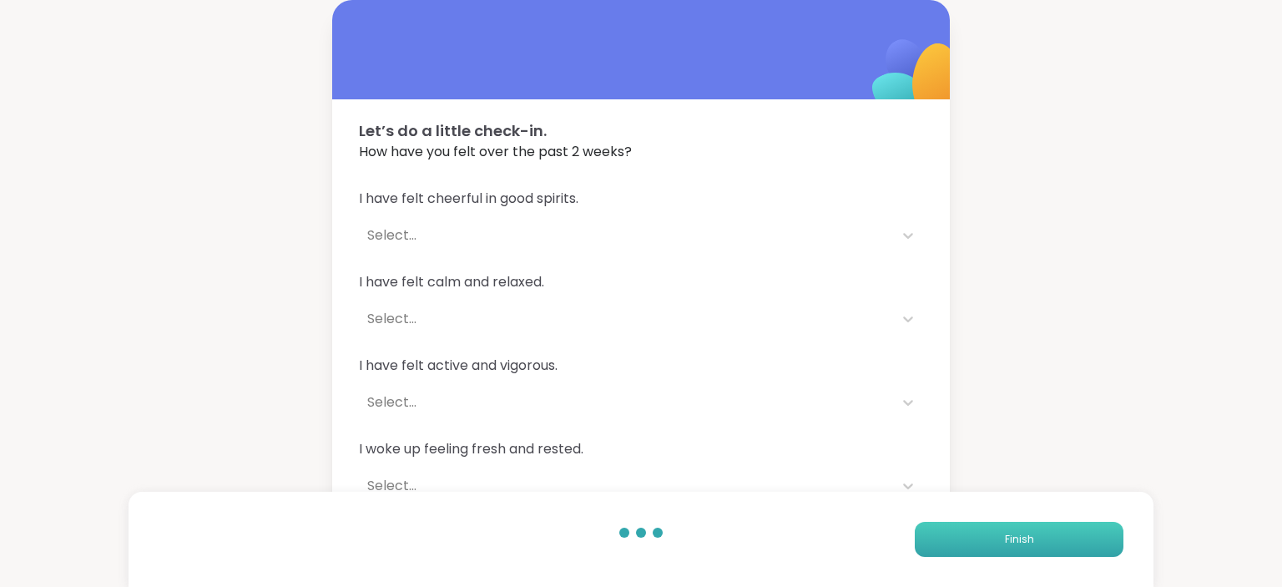
click at [991, 533] on button "Finish" at bounding box center [1018, 538] width 209 height 35
